Goal: Navigation & Orientation: Find specific page/section

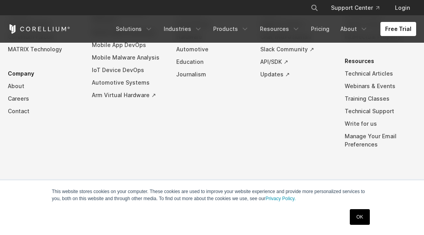
scroll to position [1934, 0]
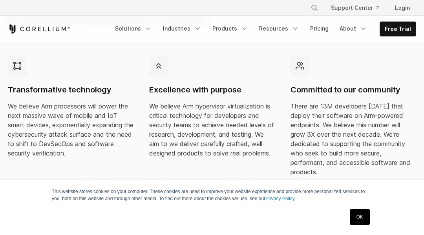
scroll to position [1177, 0]
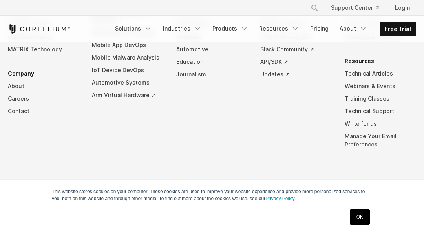
scroll to position [3908, 0]
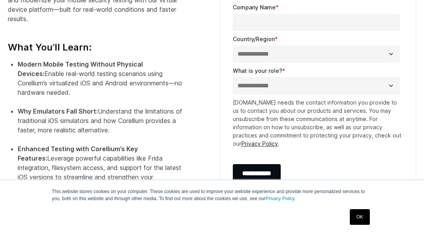
scroll to position [657, 0]
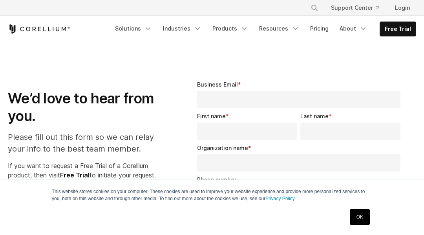
select select "**"
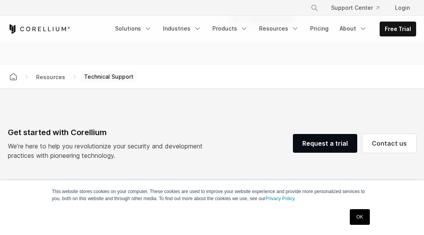
scroll to position [912, 0]
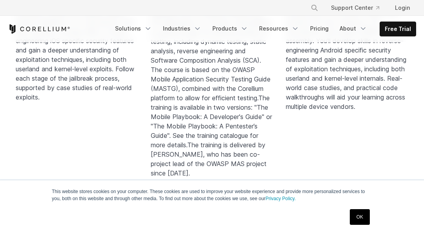
scroll to position [1413, 0]
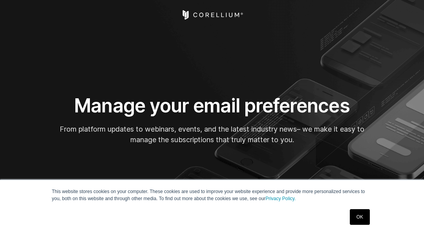
scroll to position [190, 0]
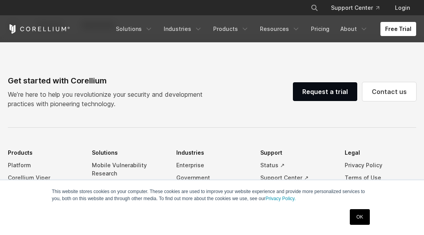
scroll to position [2273, 0]
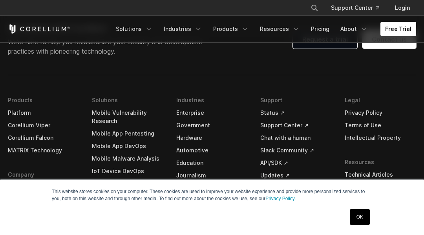
scroll to position [3094, 0]
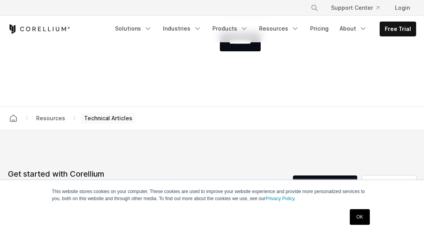
scroll to position [1682, 0]
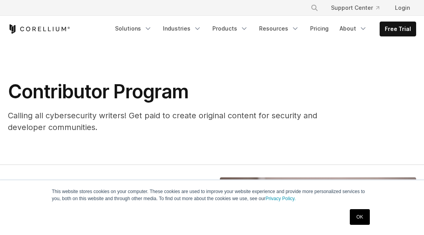
scroll to position [1744, 0]
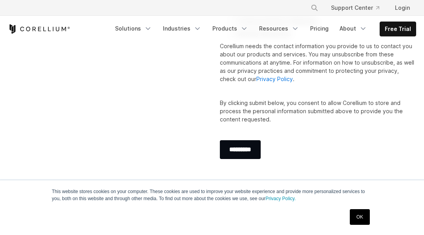
scroll to position [1310, 0]
